Goal: Book appointment/travel/reservation

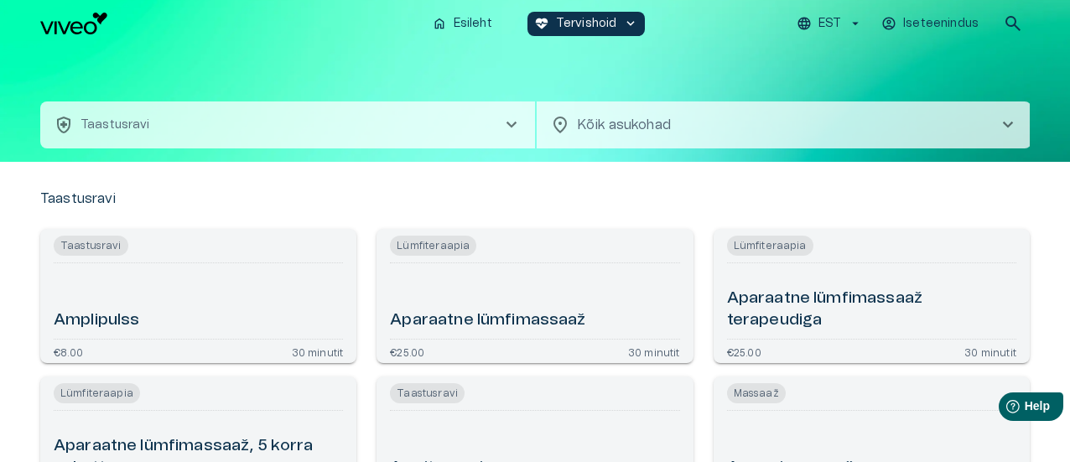
click at [568, 120] on span "location_on" at bounding box center [560, 125] width 20 height 20
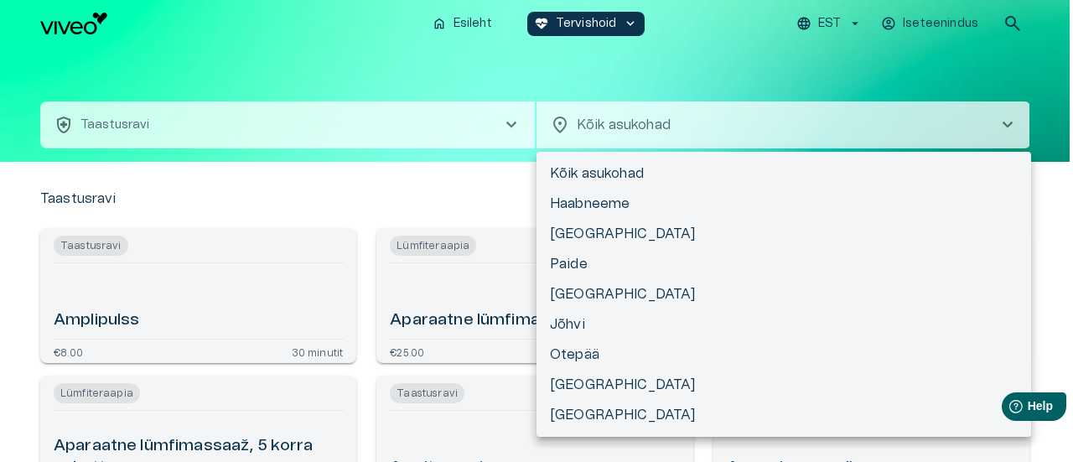
click at [573, 123] on div at bounding box center [536, 231] width 1073 height 462
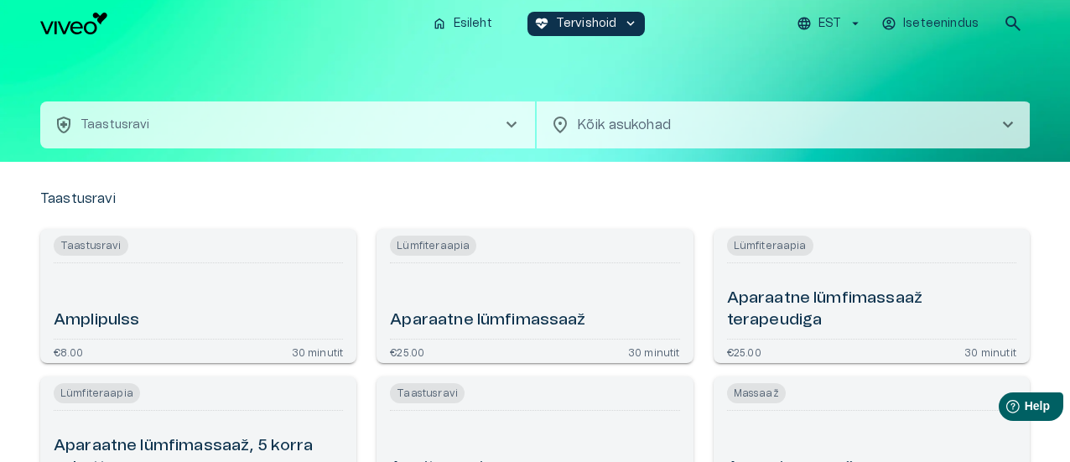
click at [573, 123] on div "location_on Kõik asukohad chevron_right ​" at bounding box center [784, 124] width 495 height 47
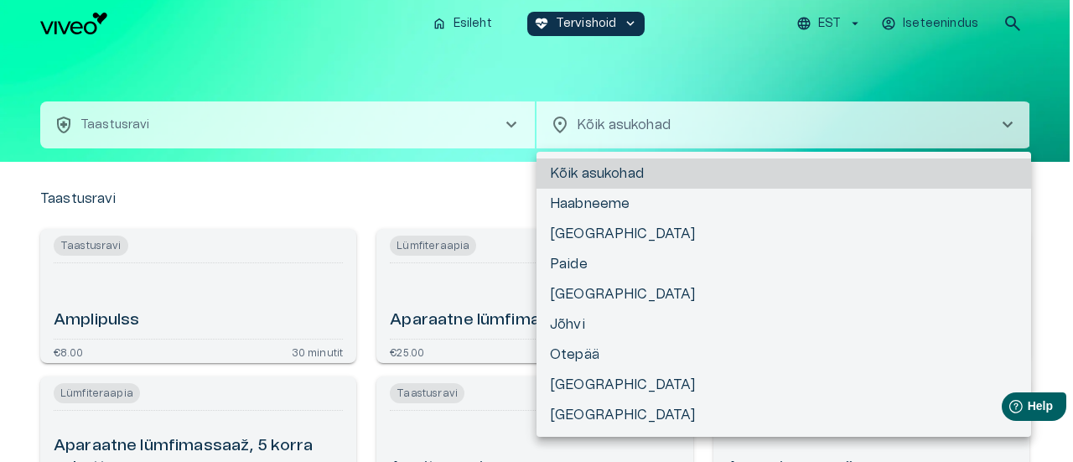
click at [678, 121] on div at bounding box center [536, 231] width 1073 height 462
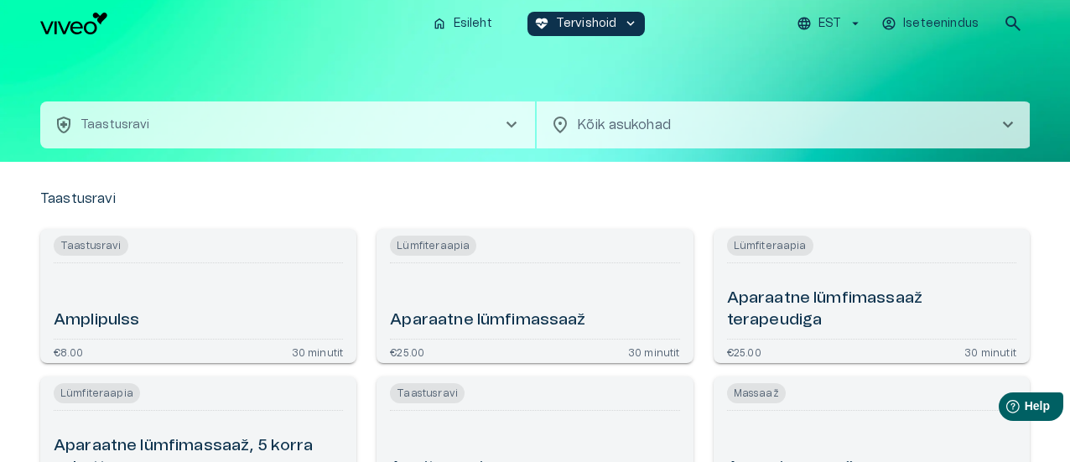
click at [1004, 124] on span "chevron_right" at bounding box center [1008, 125] width 20 height 20
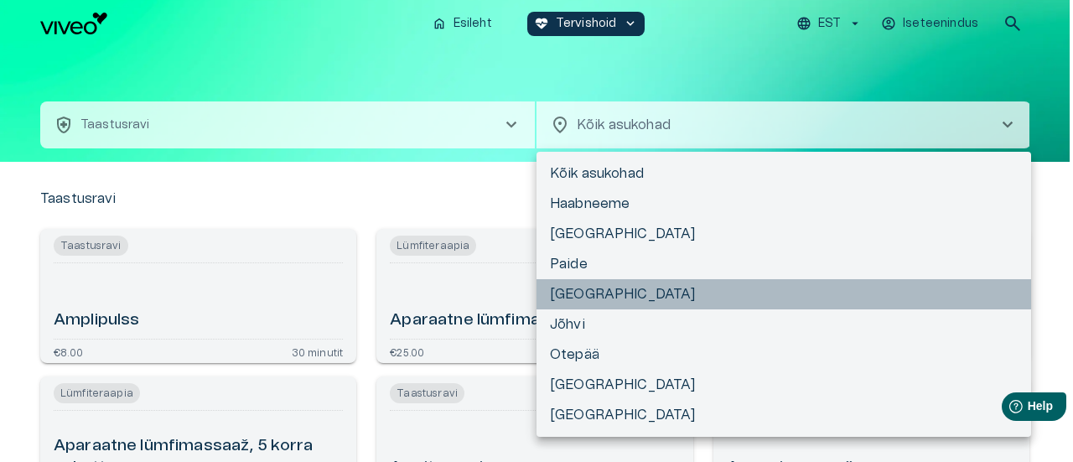
click at [558, 298] on li "[GEOGRAPHIC_DATA]" at bounding box center [784, 294] width 495 height 30
type input "**********"
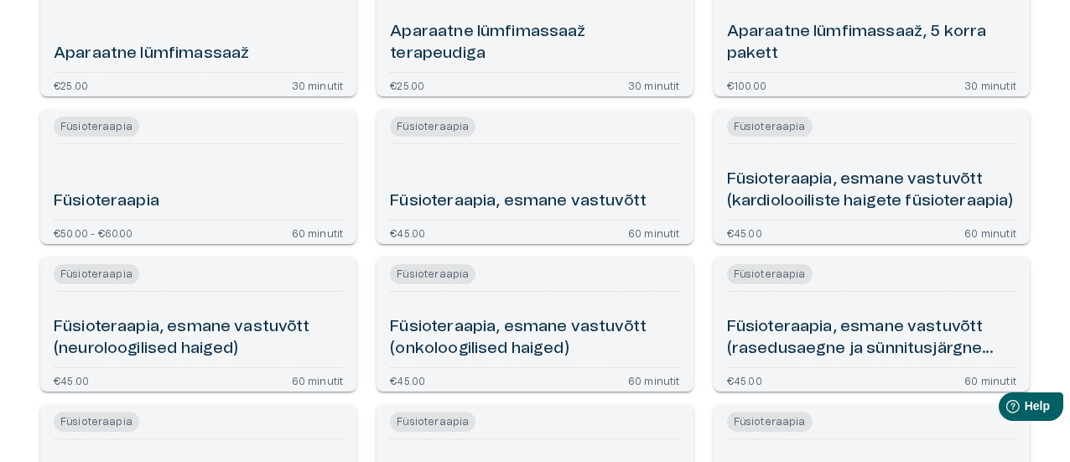
scroll to position [252, 0]
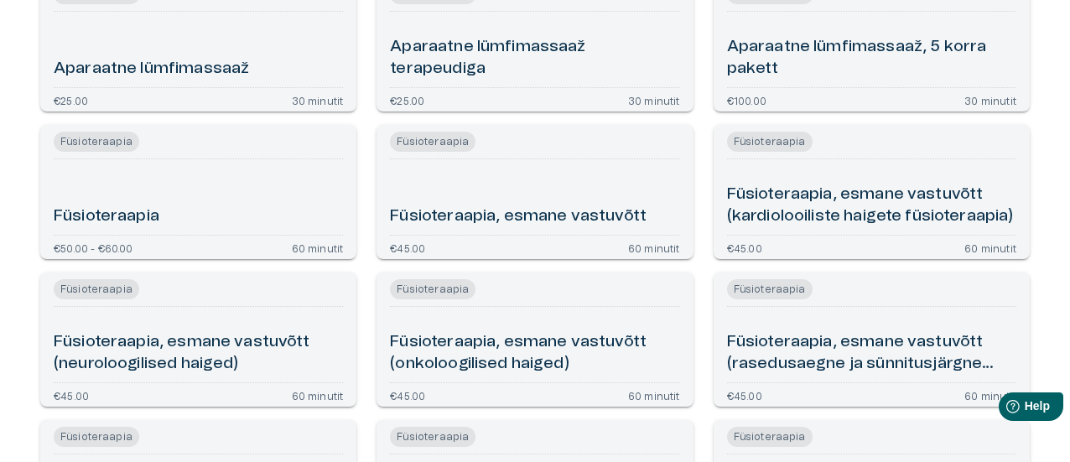
click at [93, 212] on h6 "Füsioteraapia" at bounding box center [107, 216] width 106 height 23
